Goal: Information Seeking & Learning: Find specific page/section

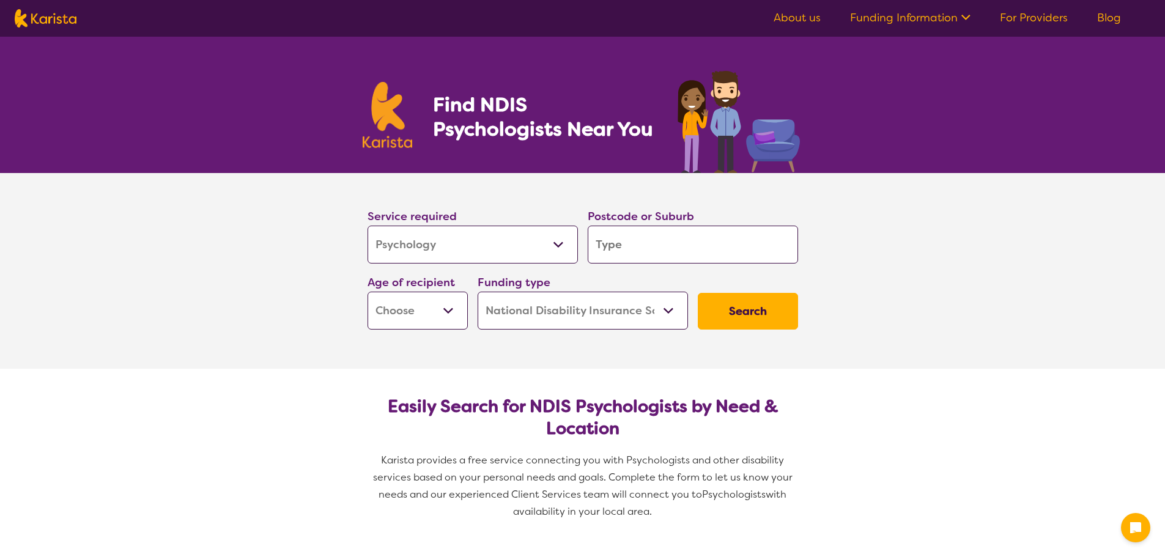
select select "Psychology"
select select "NDIS"
select select "Psychology"
select select "NDIS"
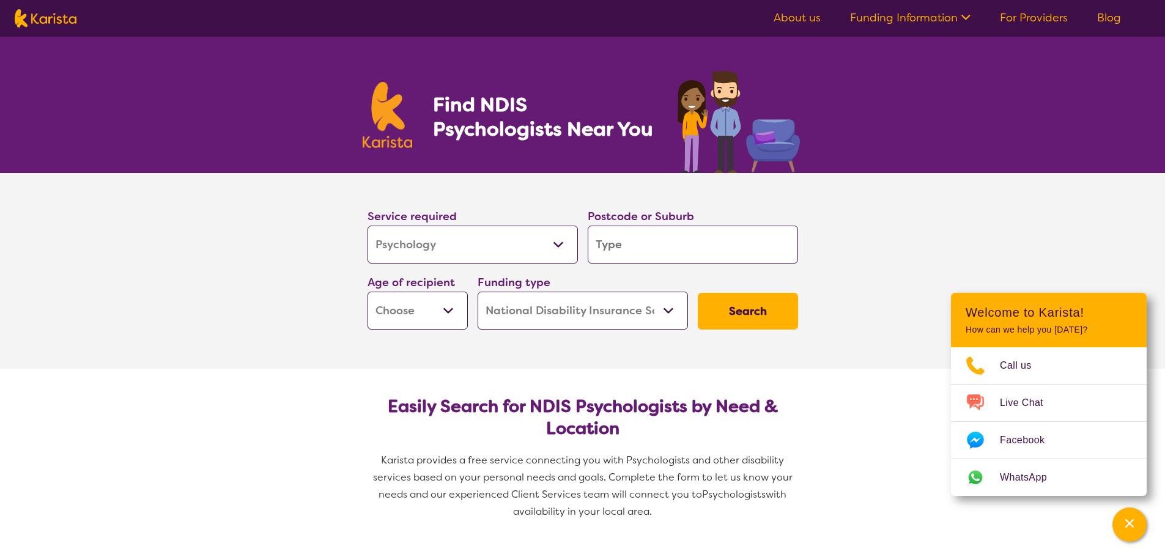
click at [408, 314] on select "Early Childhood - 0 to 9 Child - 10 to 11 Adolescent - 12 to 17 Adult - 18 to 6…" at bounding box center [418, 311] width 100 height 38
select select "EC"
click at [368, 292] on select "Early Childhood - 0 to 9 Child - 10 to 11 Adolescent - 12 to 17 Adult - 18 to 6…" at bounding box center [418, 311] width 100 height 38
select select "EC"
click at [602, 252] on input "search" at bounding box center [693, 245] width 210 height 38
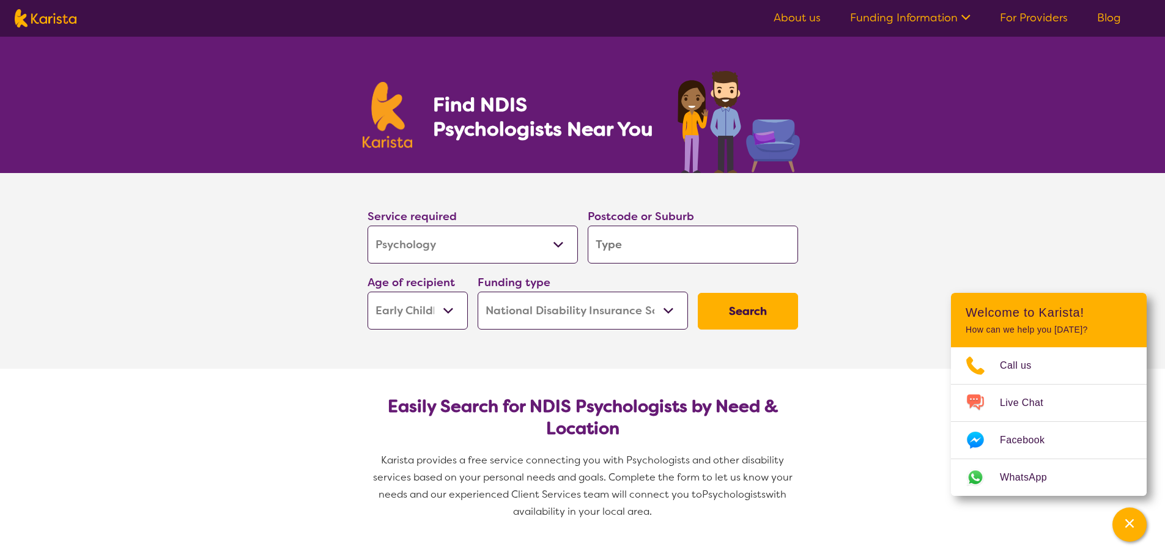
type input "4"
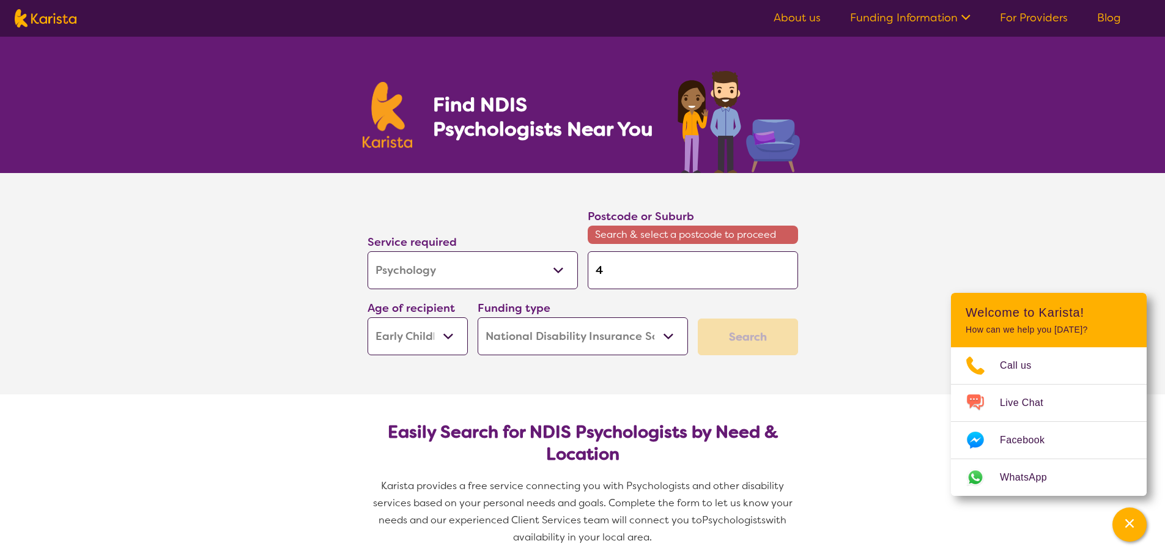
type input "43"
type input "430"
type input "4300"
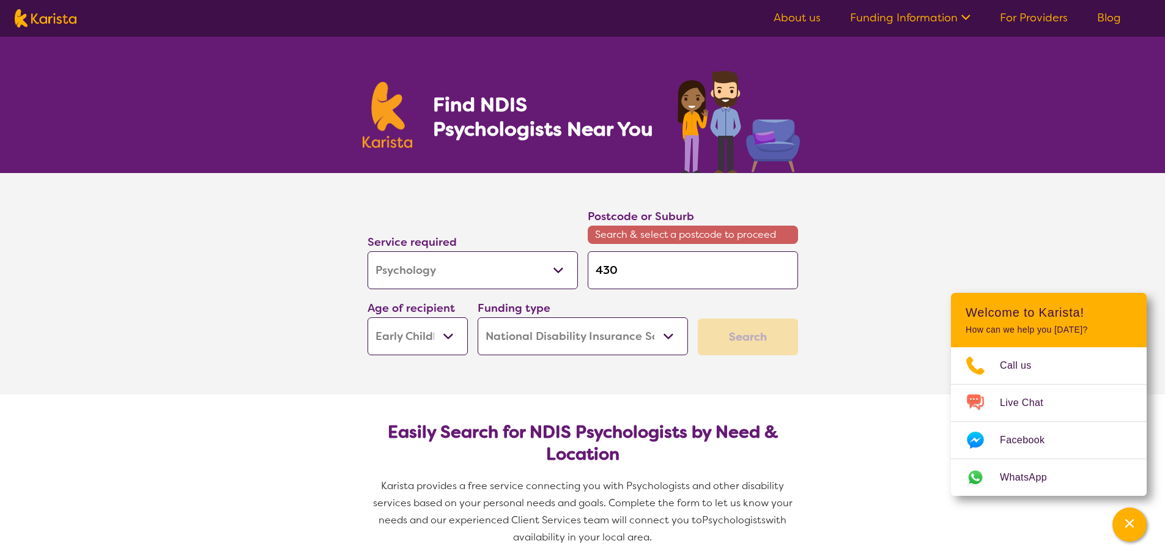
type input "4300"
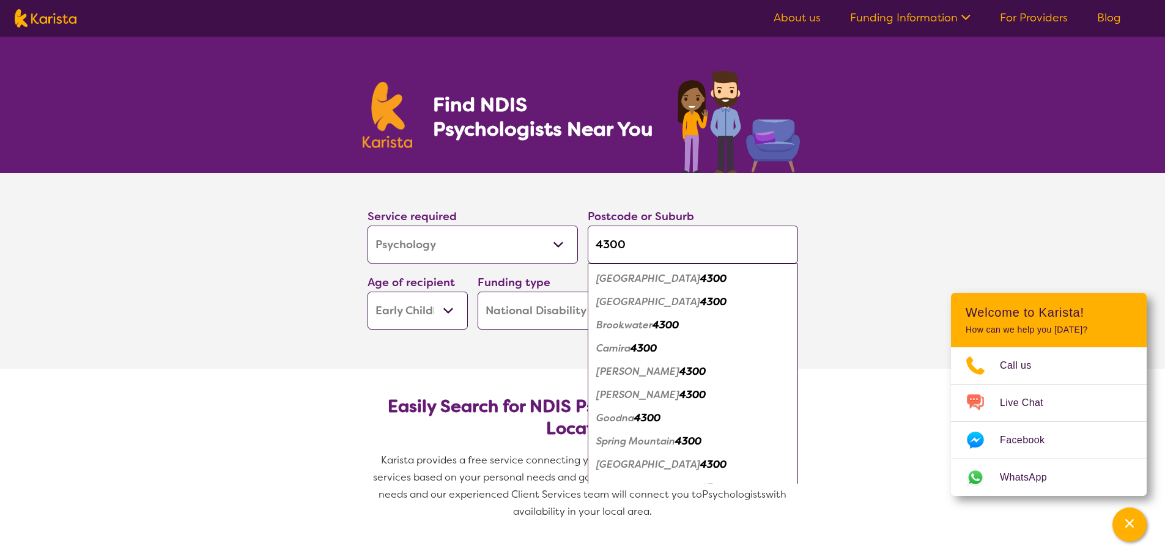
type input "4300"
click at [660, 417] on em "4300" at bounding box center [647, 418] width 26 height 13
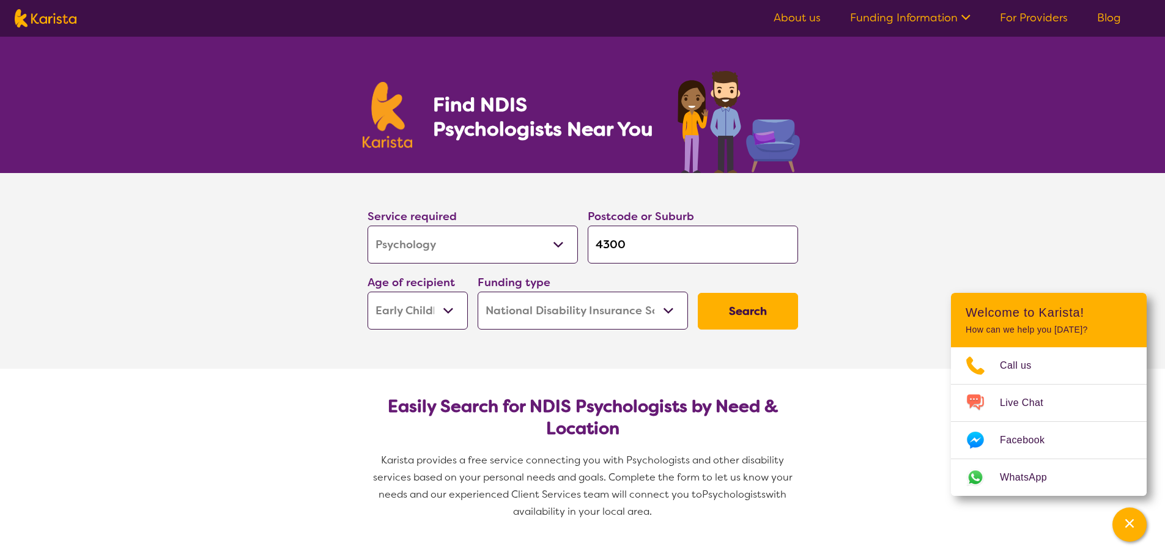
click at [735, 316] on button "Search" at bounding box center [748, 311] width 100 height 37
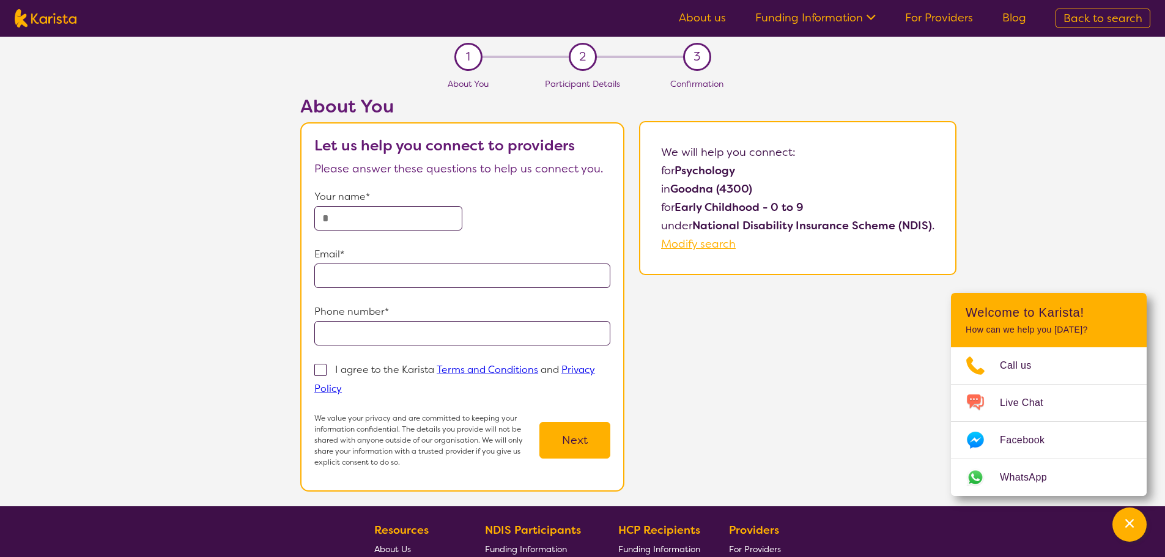
select select "Psychology"
select select "EC"
select select "NDIS"
select select "Psychology"
select select "EC"
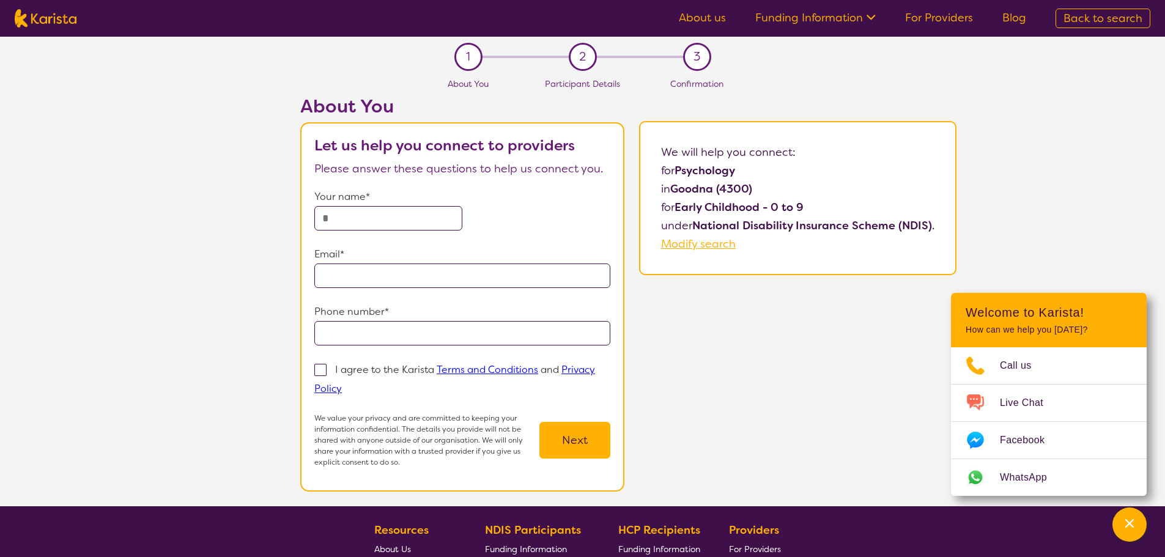
select select "NDIS"
